Goal: Task Accomplishment & Management: Use online tool/utility

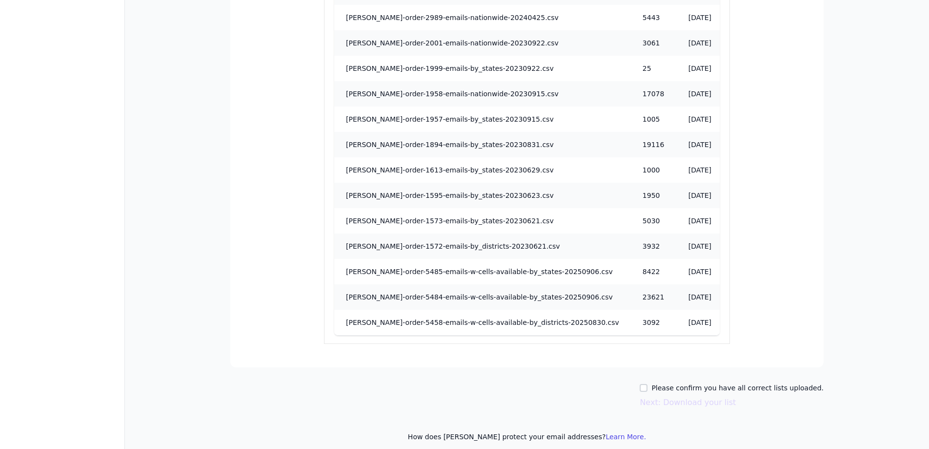
scroll to position [1060, 0]
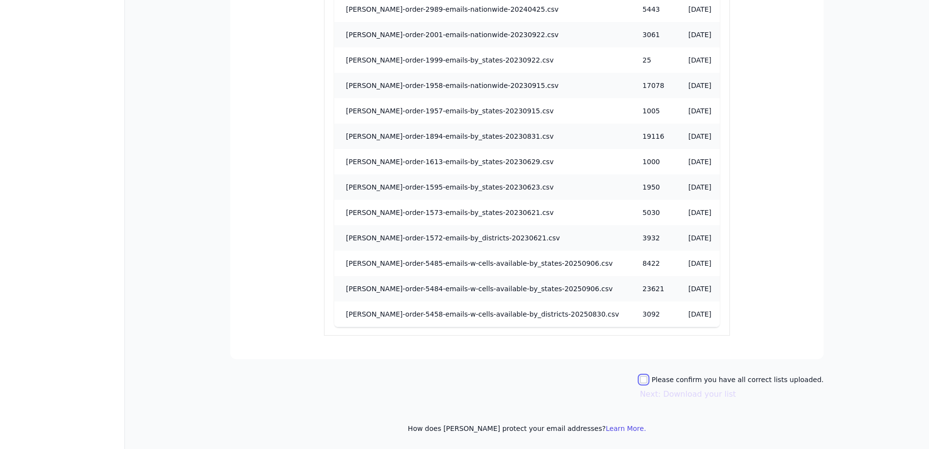
click at [648, 379] on input "Please confirm you have all correct lists uploaded." at bounding box center [644, 379] width 8 height 8
checkbox input "true"
click at [679, 398] on button "Next: Download your list" at bounding box center [688, 394] width 96 height 12
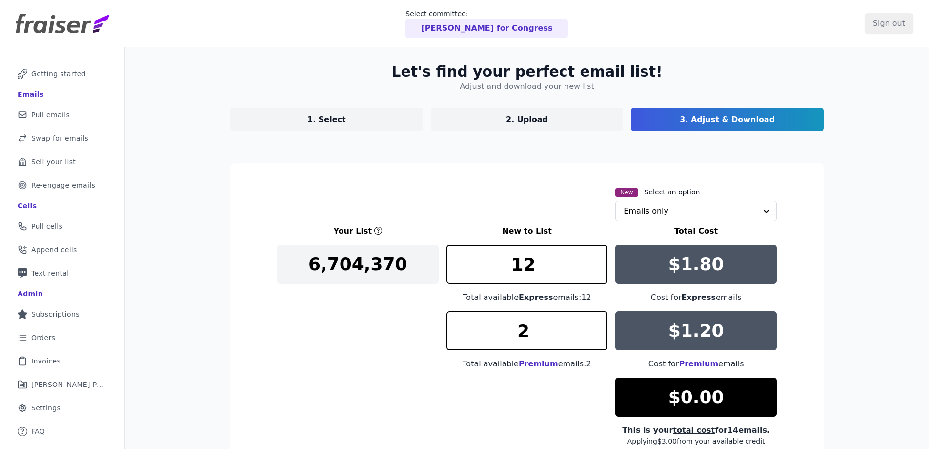
click at [326, 122] on p "1. Select" at bounding box center [327, 120] width 39 height 12
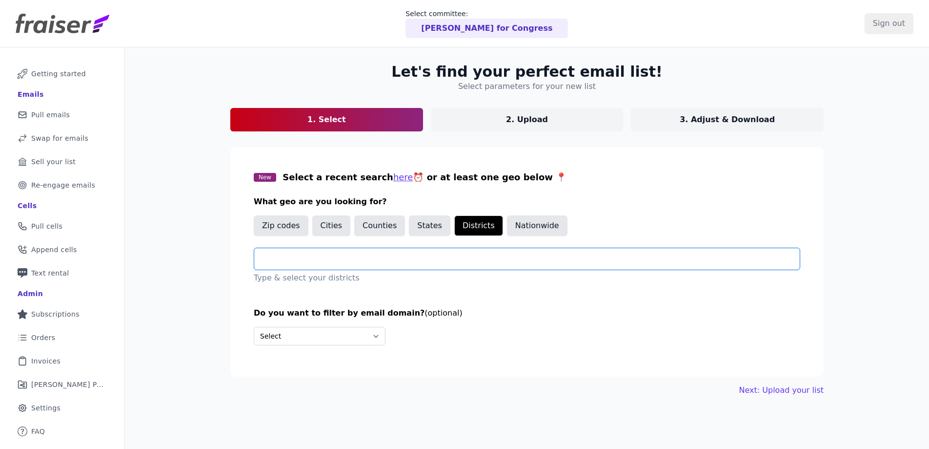
click at [311, 261] on input "text" at bounding box center [531, 259] width 538 height 12
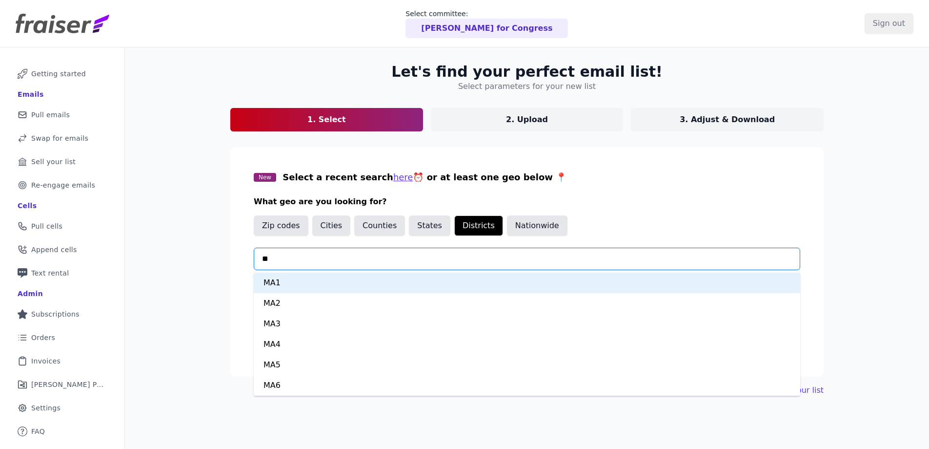
type input "**"
click at [418, 226] on button "States" at bounding box center [429, 225] width 41 height 21
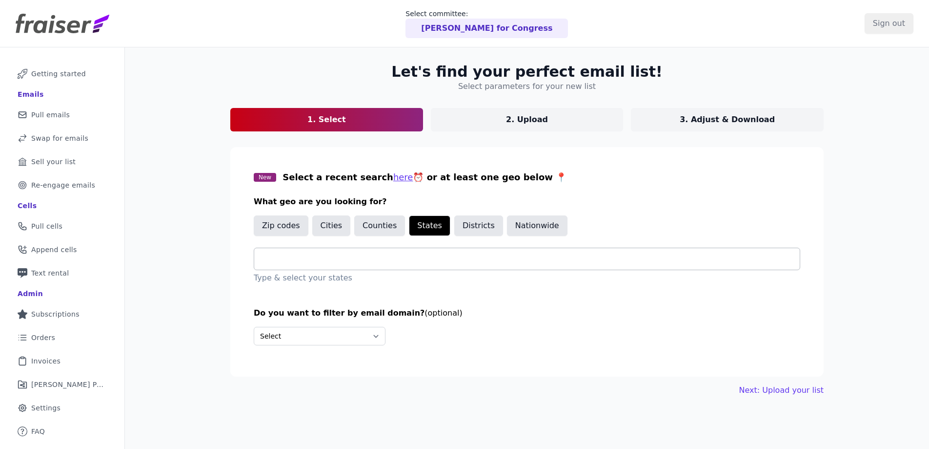
click at [301, 257] on input "text" at bounding box center [531, 259] width 538 height 12
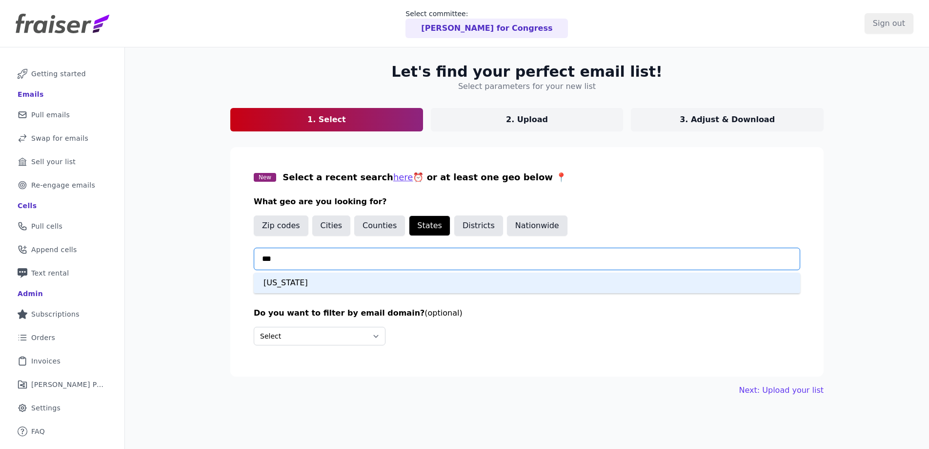
type input "****"
click at [319, 277] on div "Massachusetts" at bounding box center [527, 282] width 547 height 21
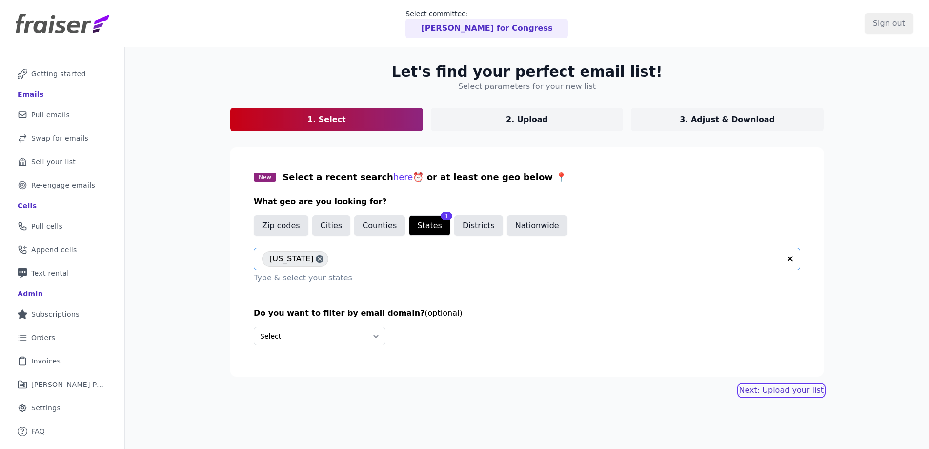
click at [797, 386] on link "Next: Upload your list" at bounding box center [782, 390] width 84 height 12
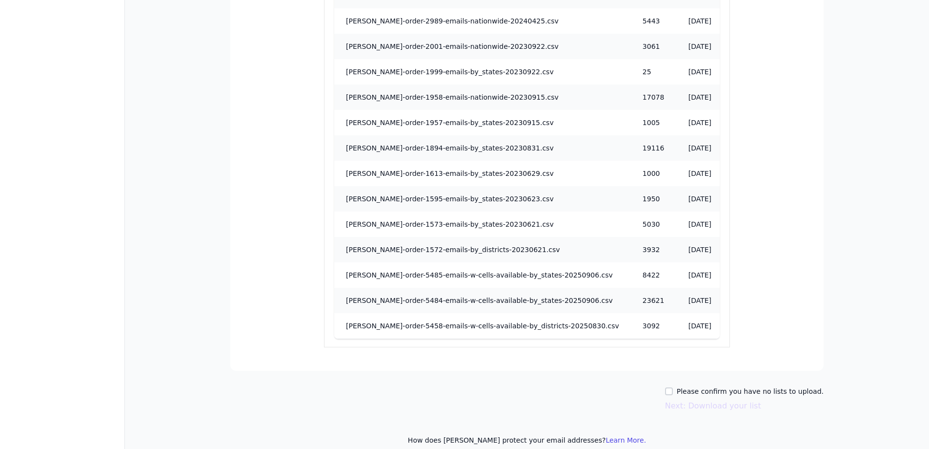
scroll to position [1090, 0]
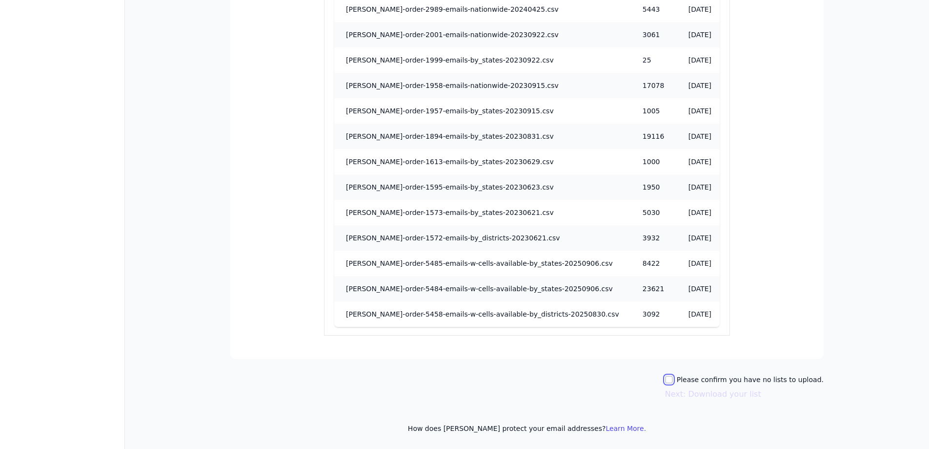
click at [673, 380] on input "Please confirm you have no lists to upload." at bounding box center [669, 379] width 8 height 8
checkbox input "true"
click at [722, 394] on button "Next: Download your list" at bounding box center [713, 394] width 96 height 12
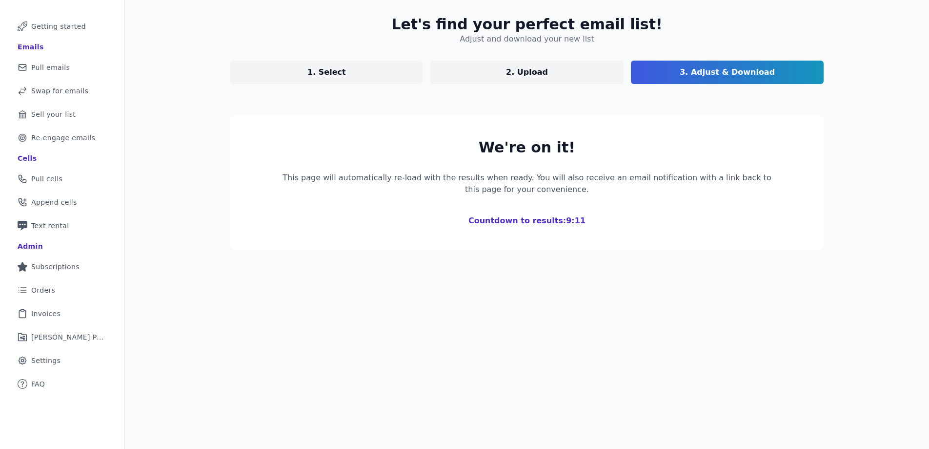
scroll to position [112, 0]
